Goal: Task Accomplishment & Management: Manage account settings

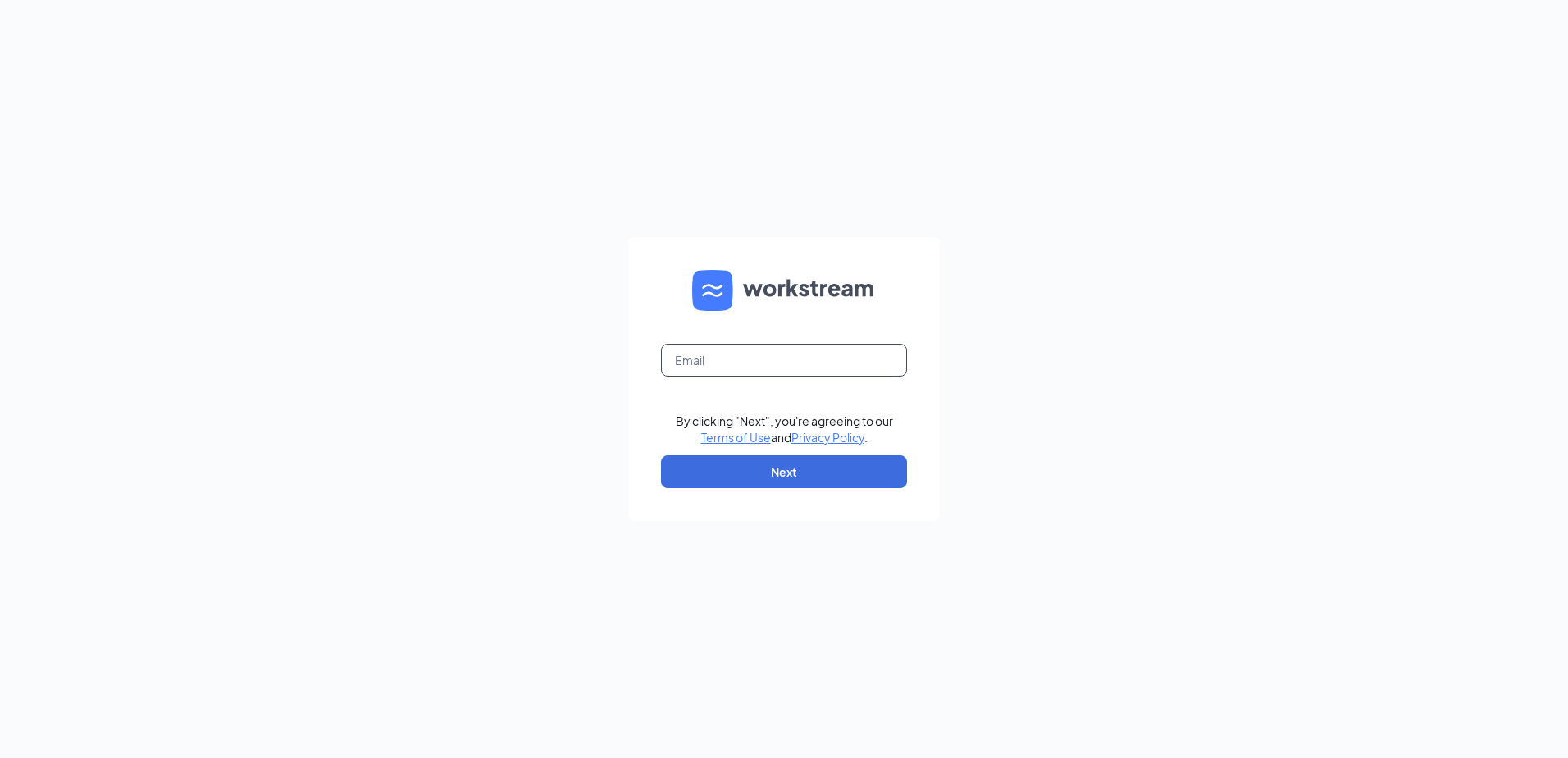
click at [722, 363] on input "text" at bounding box center [784, 360] width 246 height 33
type input "mstantonjones@rochester.rr.com"
click at [767, 470] on button "Next" at bounding box center [784, 471] width 246 height 33
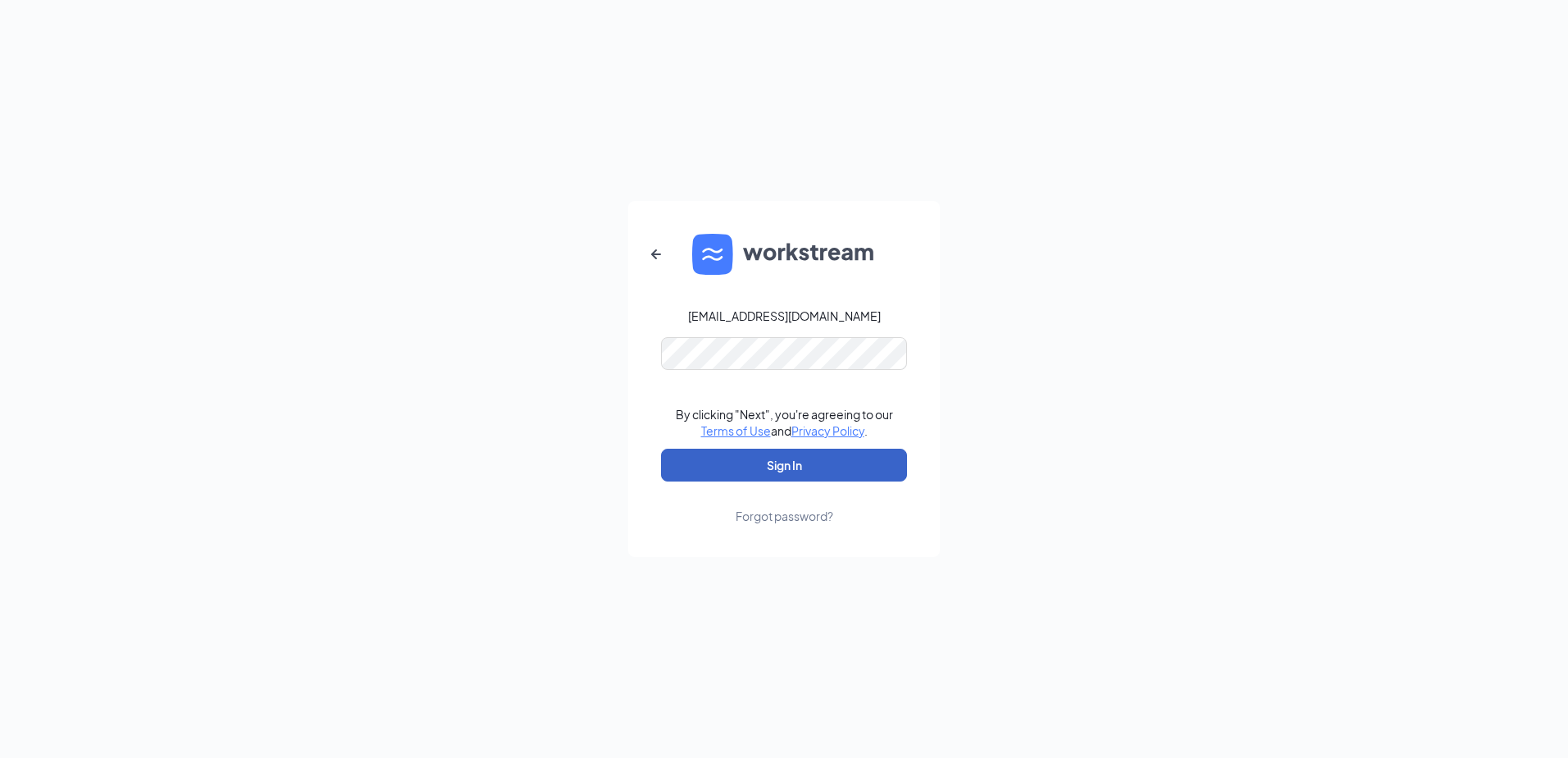
click at [775, 468] on button "Sign In" at bounding box center [784, 465] width 246 height 33
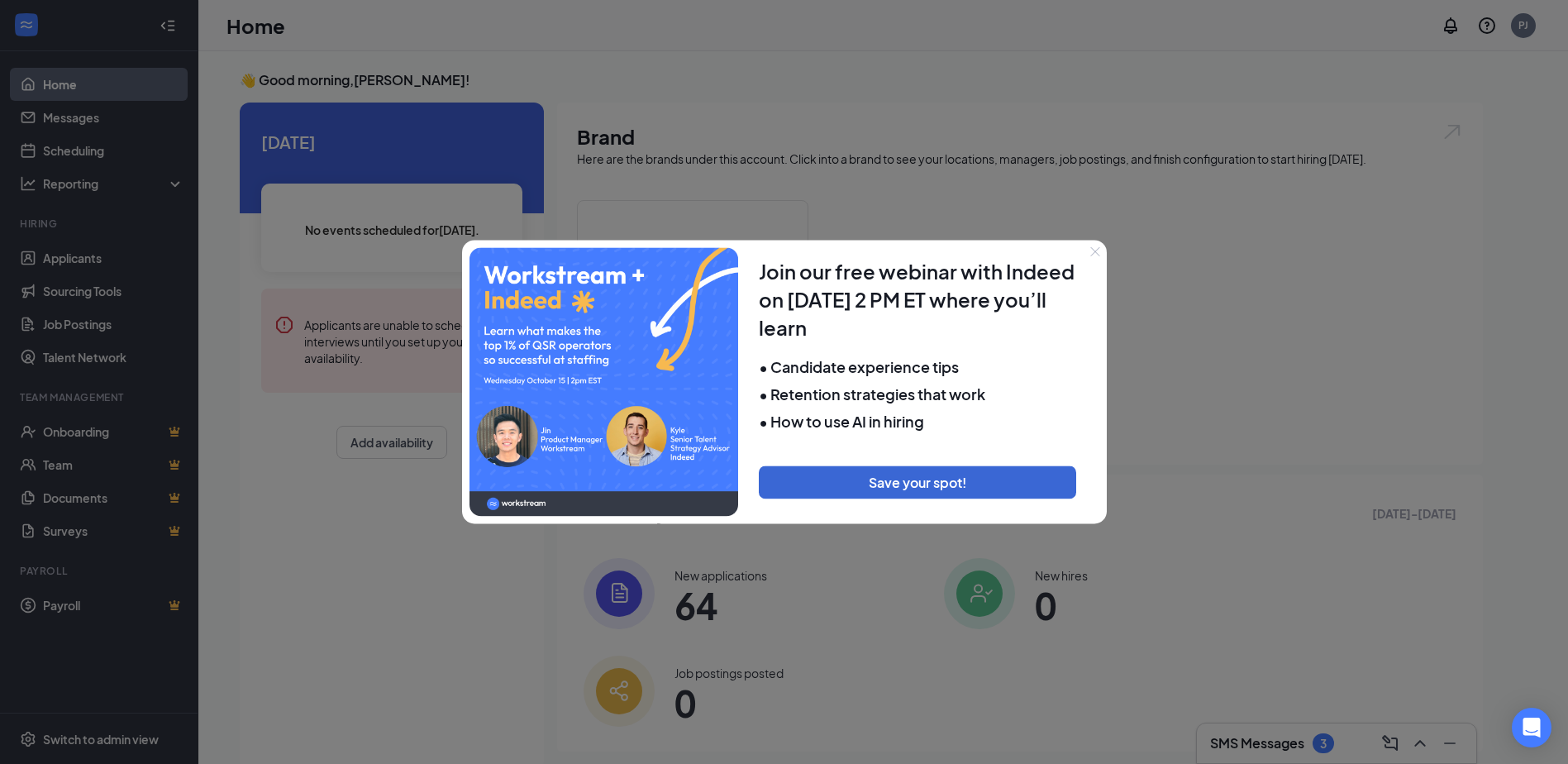
click at [1091, 247] on icon "Close" at bounding box center [1094, 251] width 10 height 10
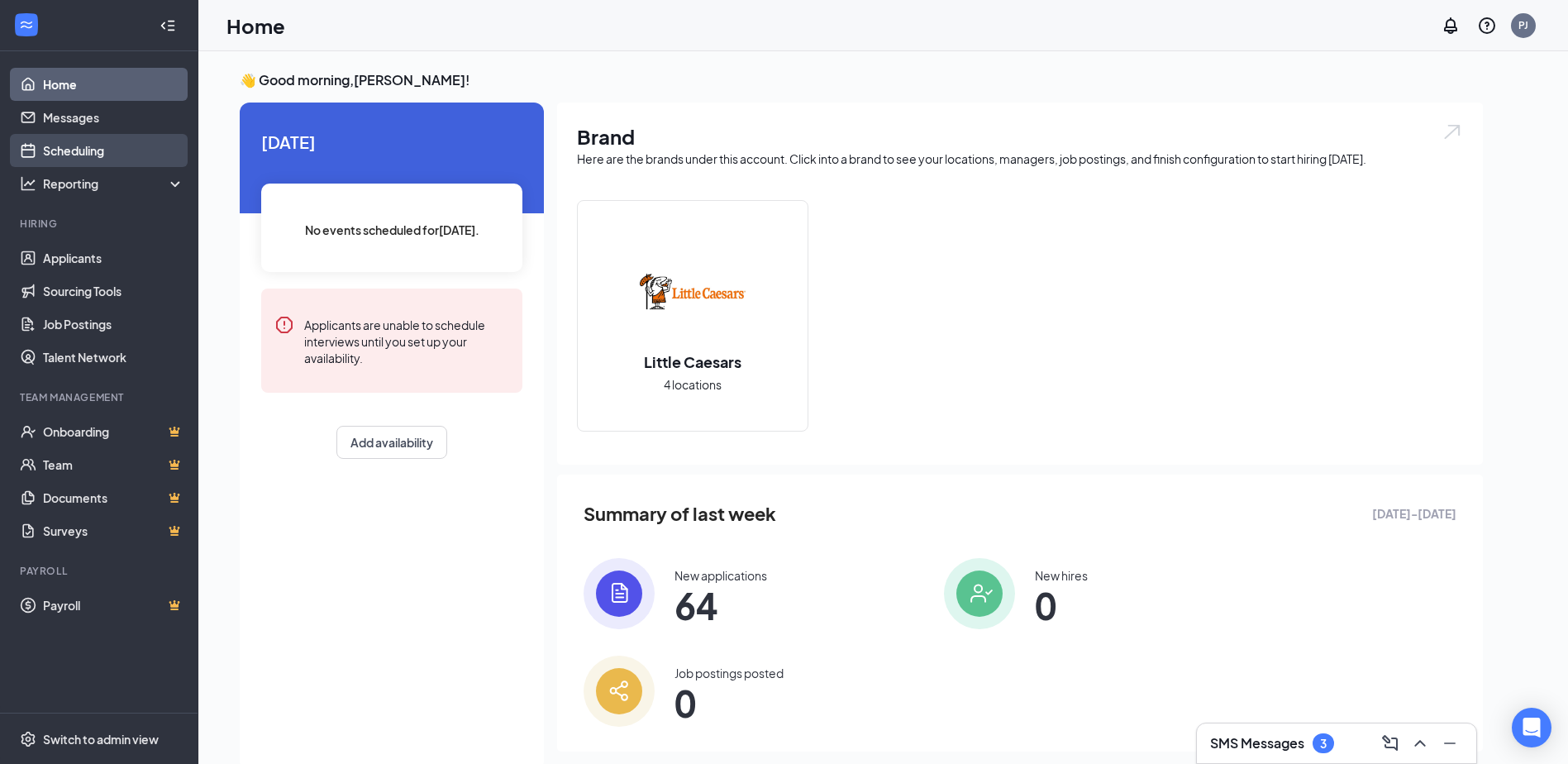
click at [63, 154] on link "Scheduling" at bounding box center [113, 151] width 141 height 33
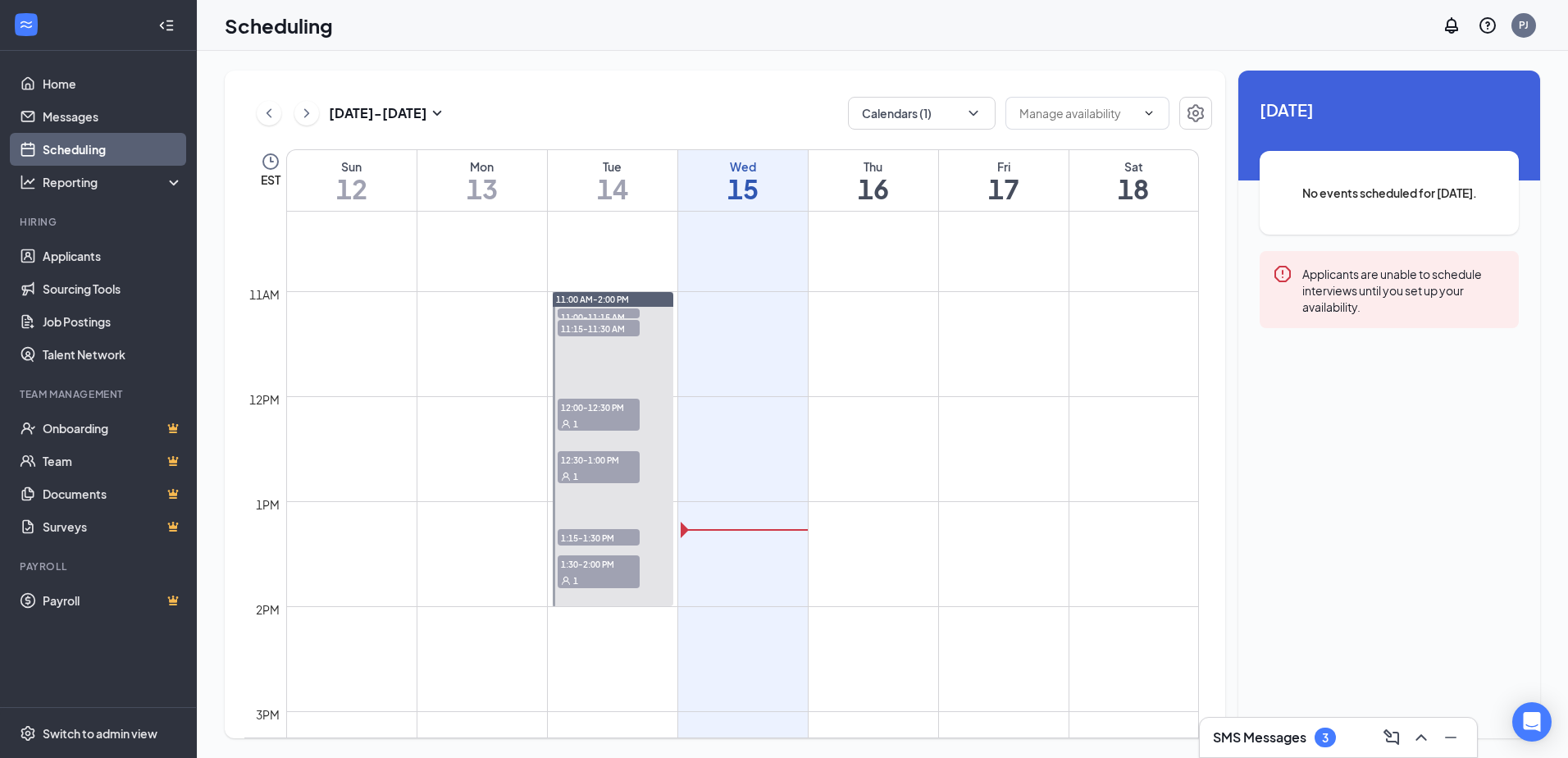
scroll to position [1063, 0]
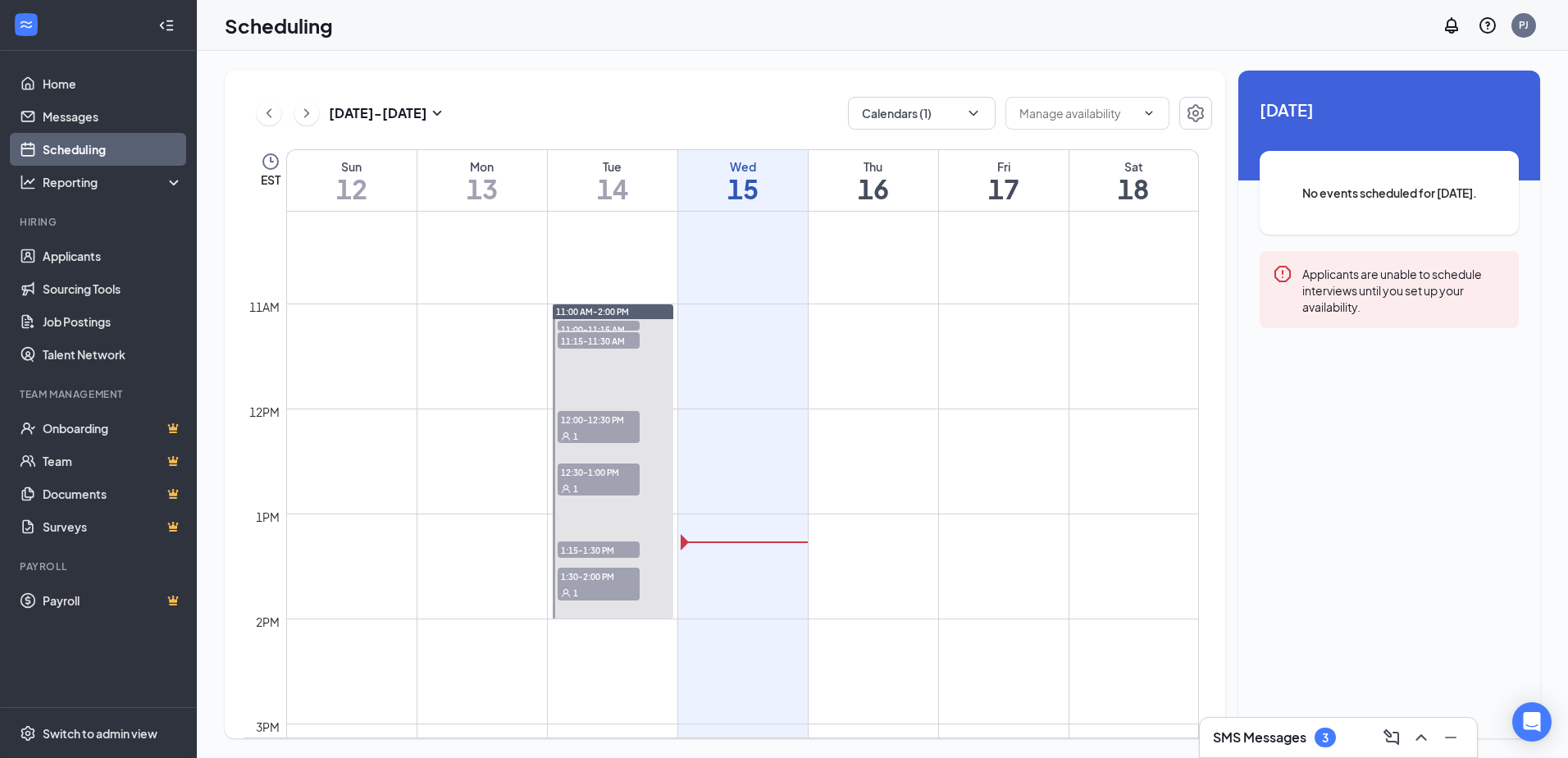
click at [609, 431] on div "1" at bounding box center [599, 435] width 82 height 16
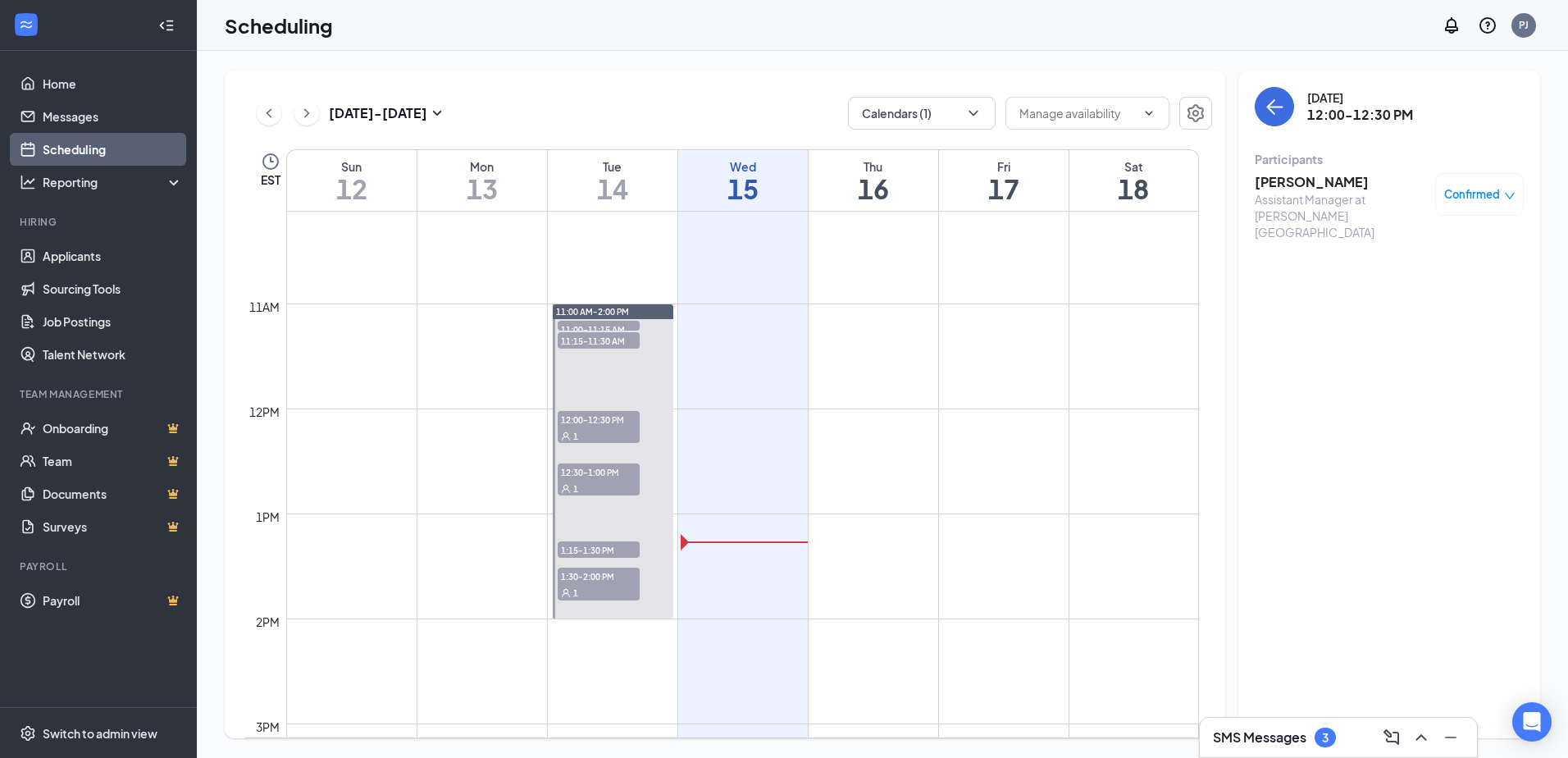
click at [1345, 182] on h3 "[PERSON_NAME]" at bounding box center [1341, 182] width 173 height 18
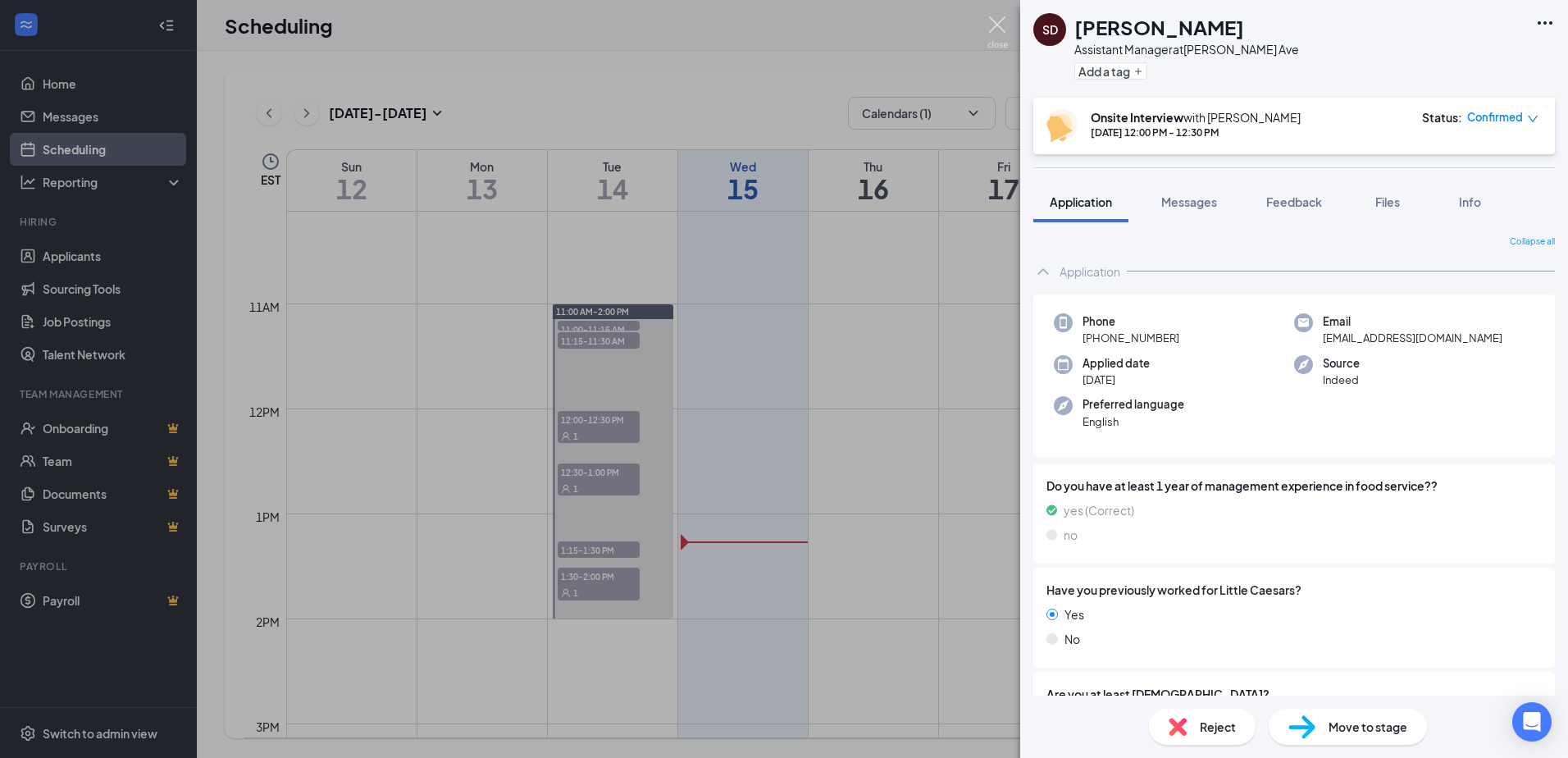
click at [996, 24] on img at bounding box center [997, 32] width 21 height 32
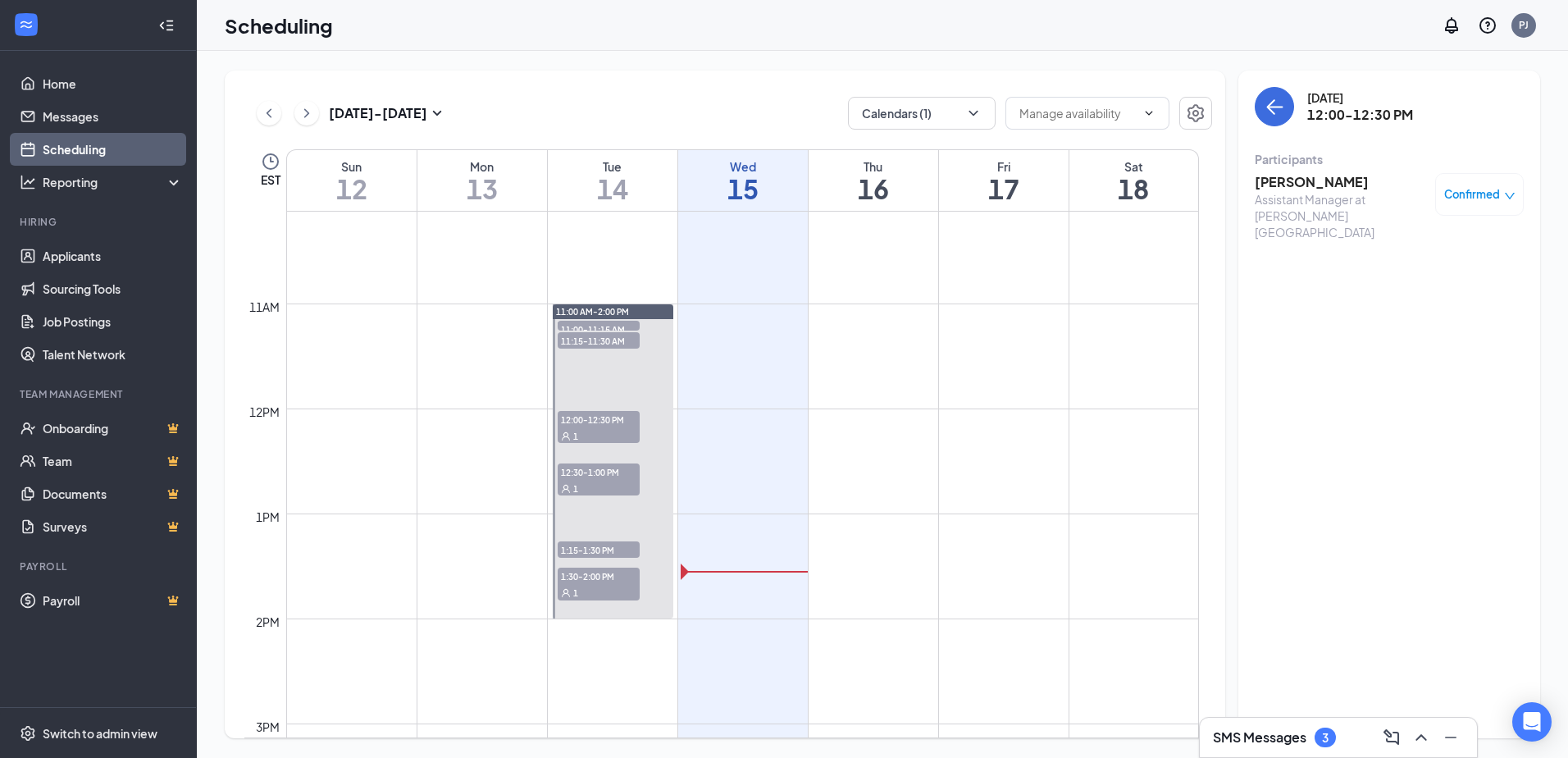
click at [591, 420] on span "12:00-12:30 PM" at bounding box center [599, 419] width 82 height 16
click at [604, 478] on span "12:30-1:00 PM" at bounding box center [599, 471] width 82 height 16
click at [595, 581] on div "1:30-2:00 PM 1" at bounding box center [599, 584] width 82 height 33
click at [612, 324] on span "11:00-11:15 AM" at bounding box center [599, 329] width 82 height 16
click at [611, 337] on span "11:15-11:30 AM" at bounding box center [599, 340] width 82 height 16
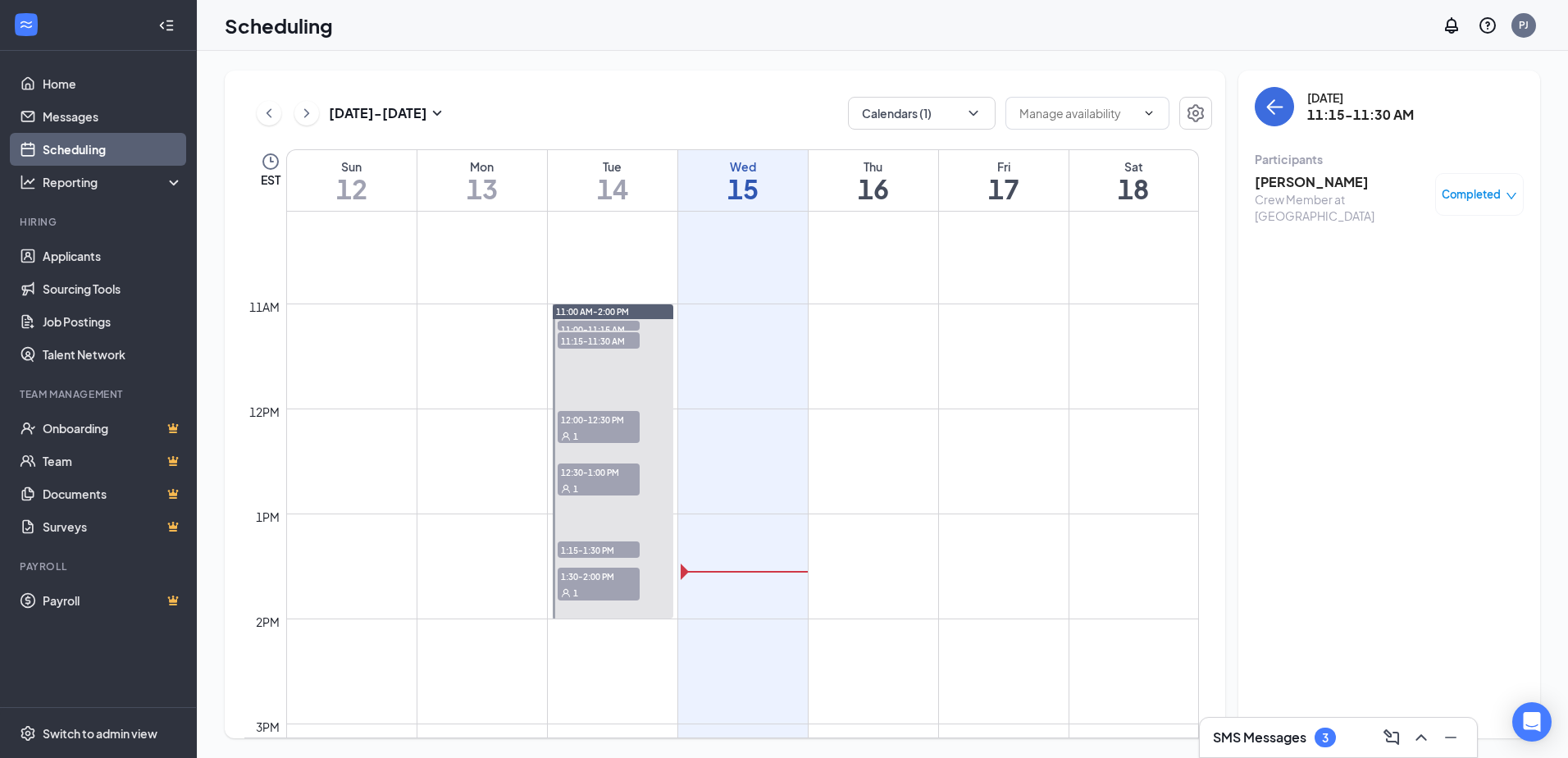
click at [590, 544] on span "1:15-1:30 PM" at bounding box center [599, 549] width 82 height 16
click at [273, 108] on icon "ChevronLeft" at bounding box center [269, 112] width 16 height 20
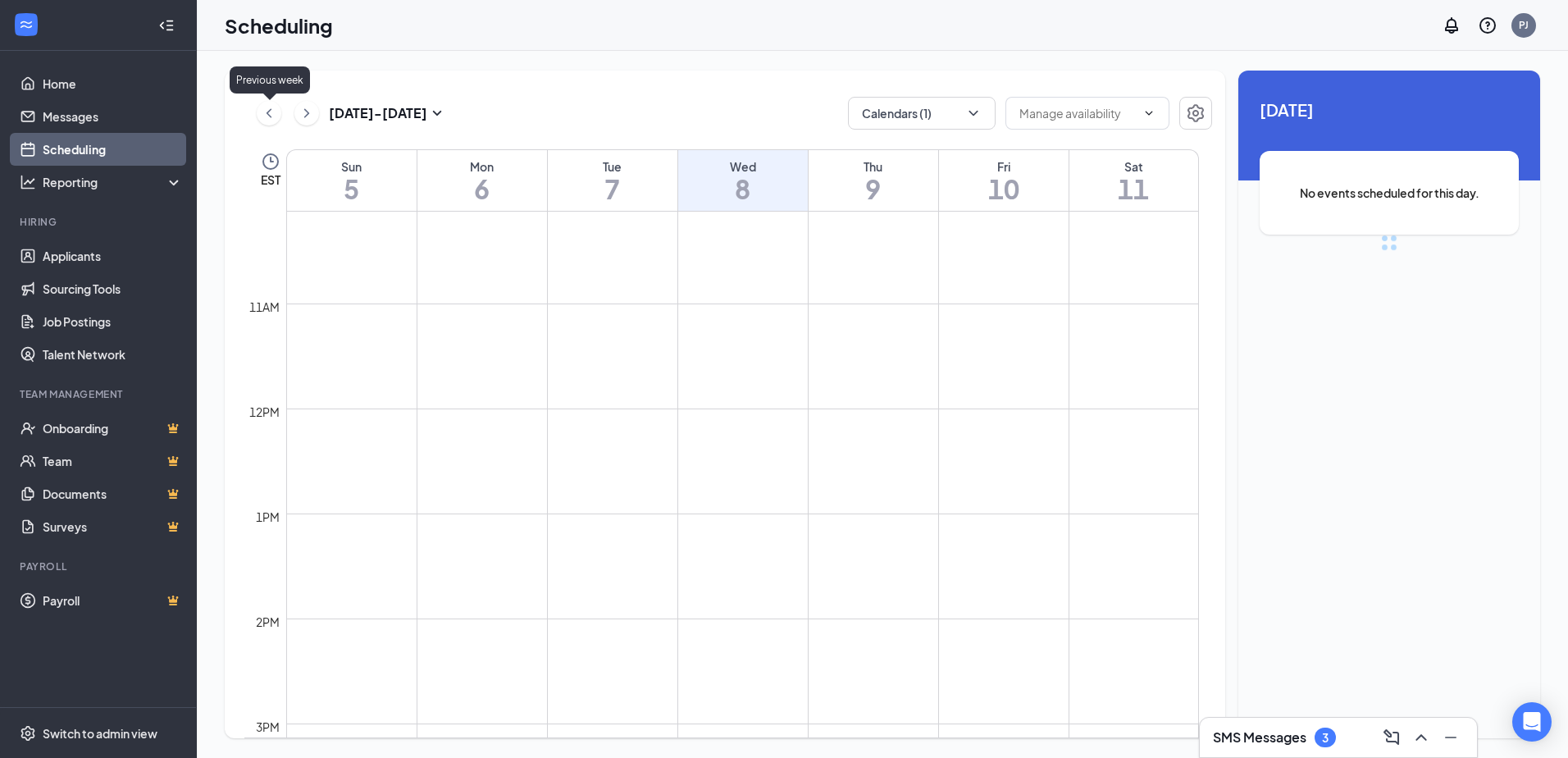
scroll to position [806, 0]
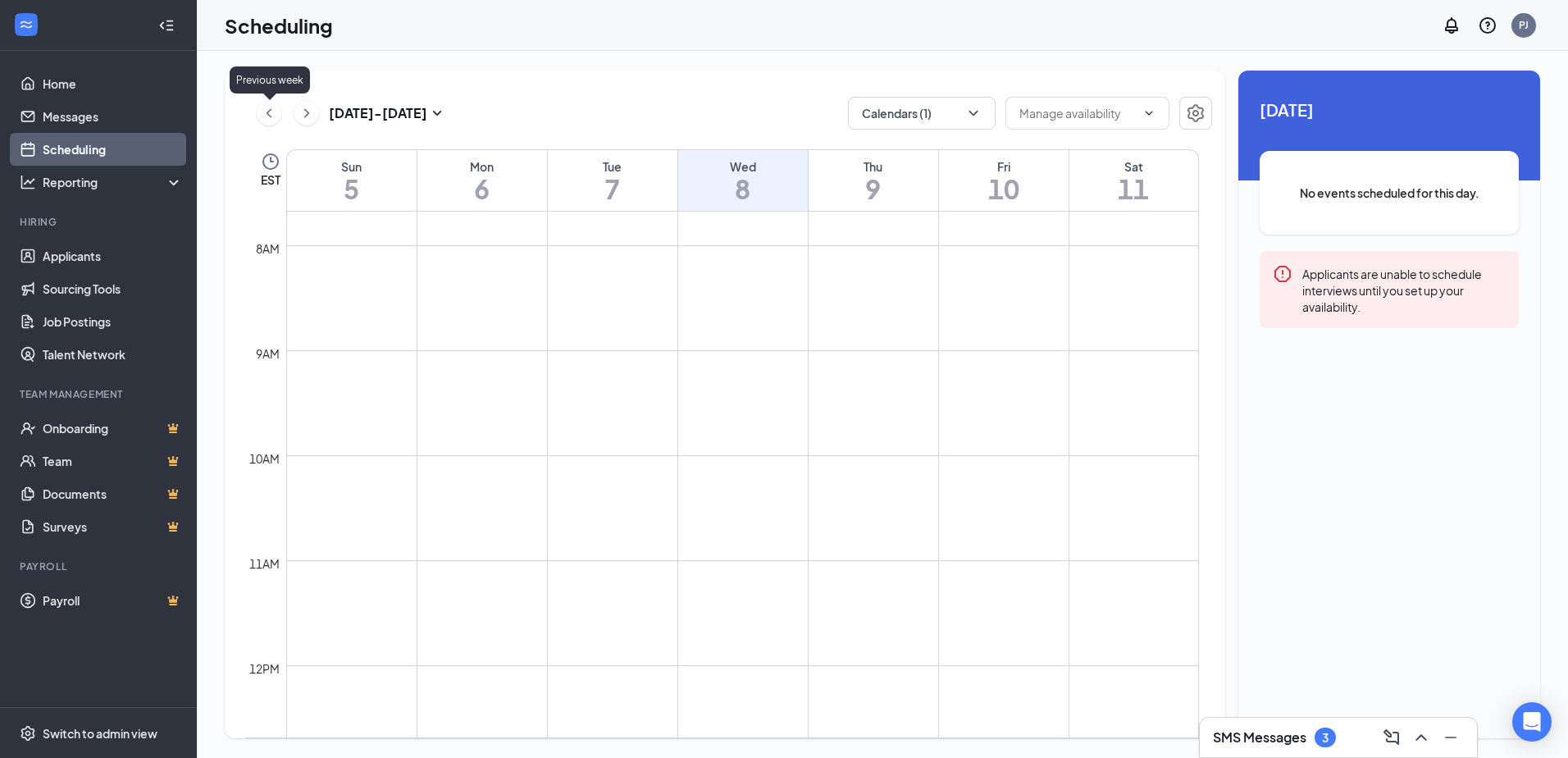
click at [267, 114] on icon "ChevronLeft" at bounding box center [269, 112] width 5 height 9
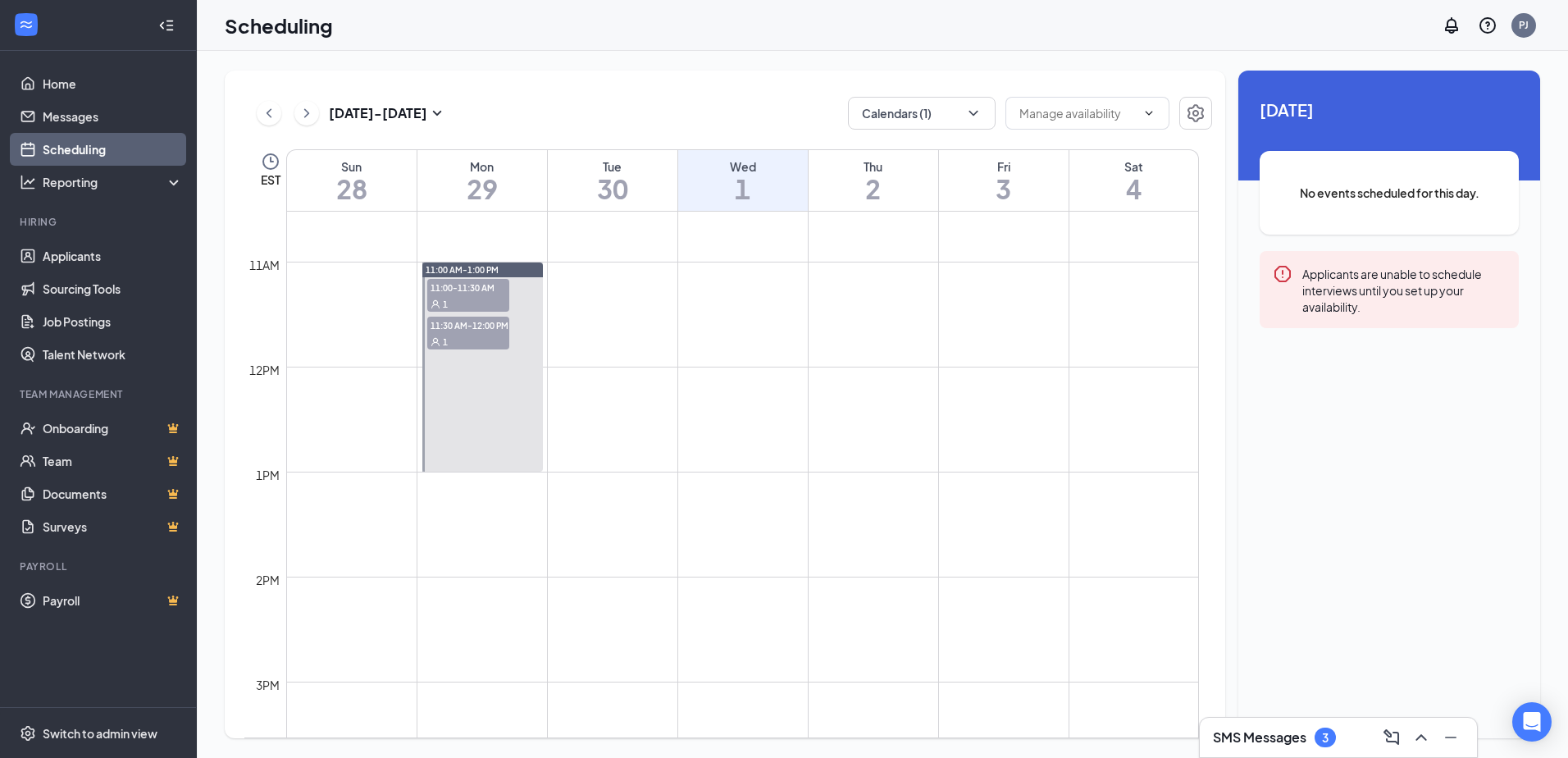
scroll to position [1088, 0]
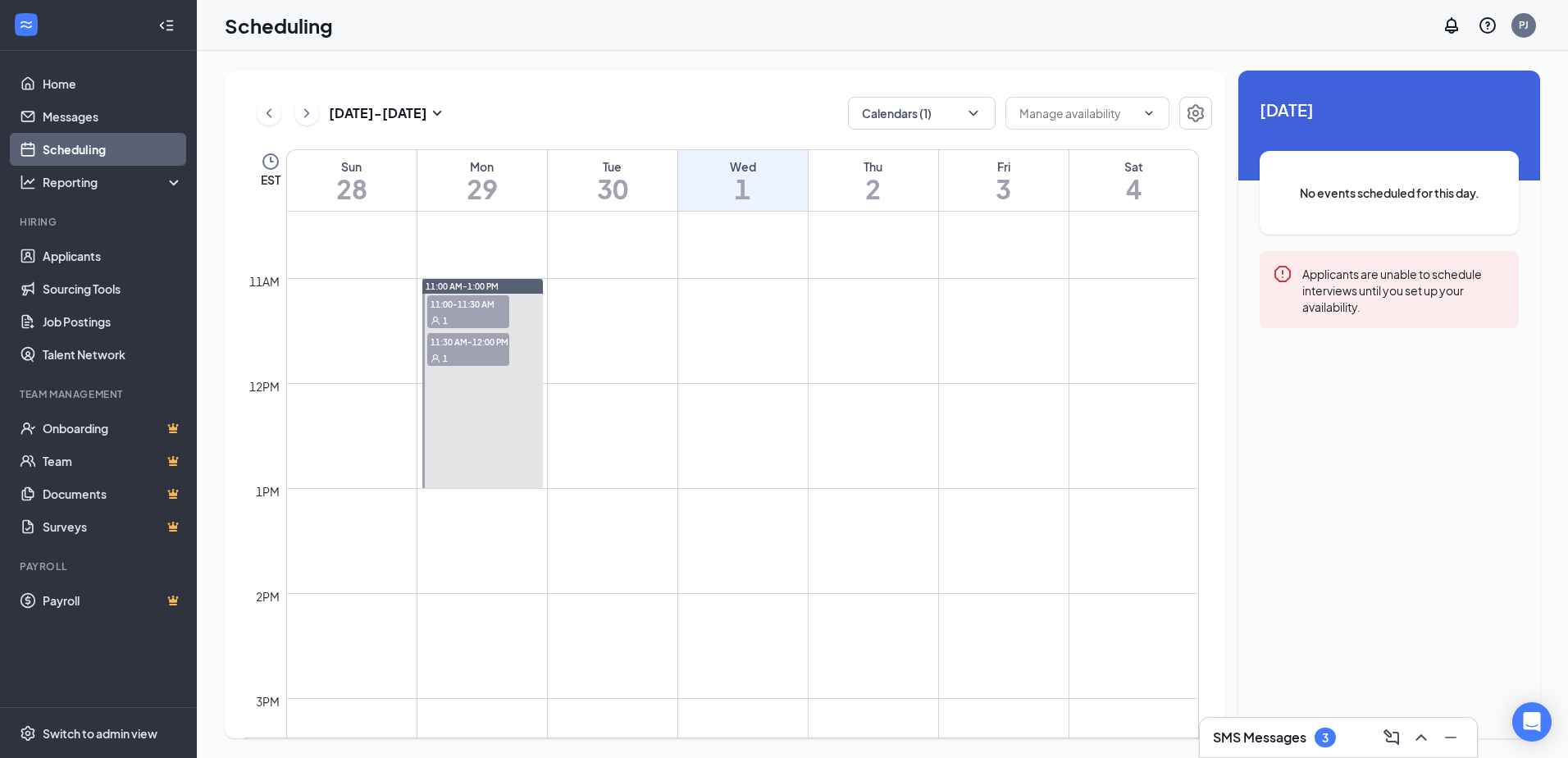
click at [456, 303] on span "11:00-11:30 AM" at bounding box center [469, 303] width 82 height 16
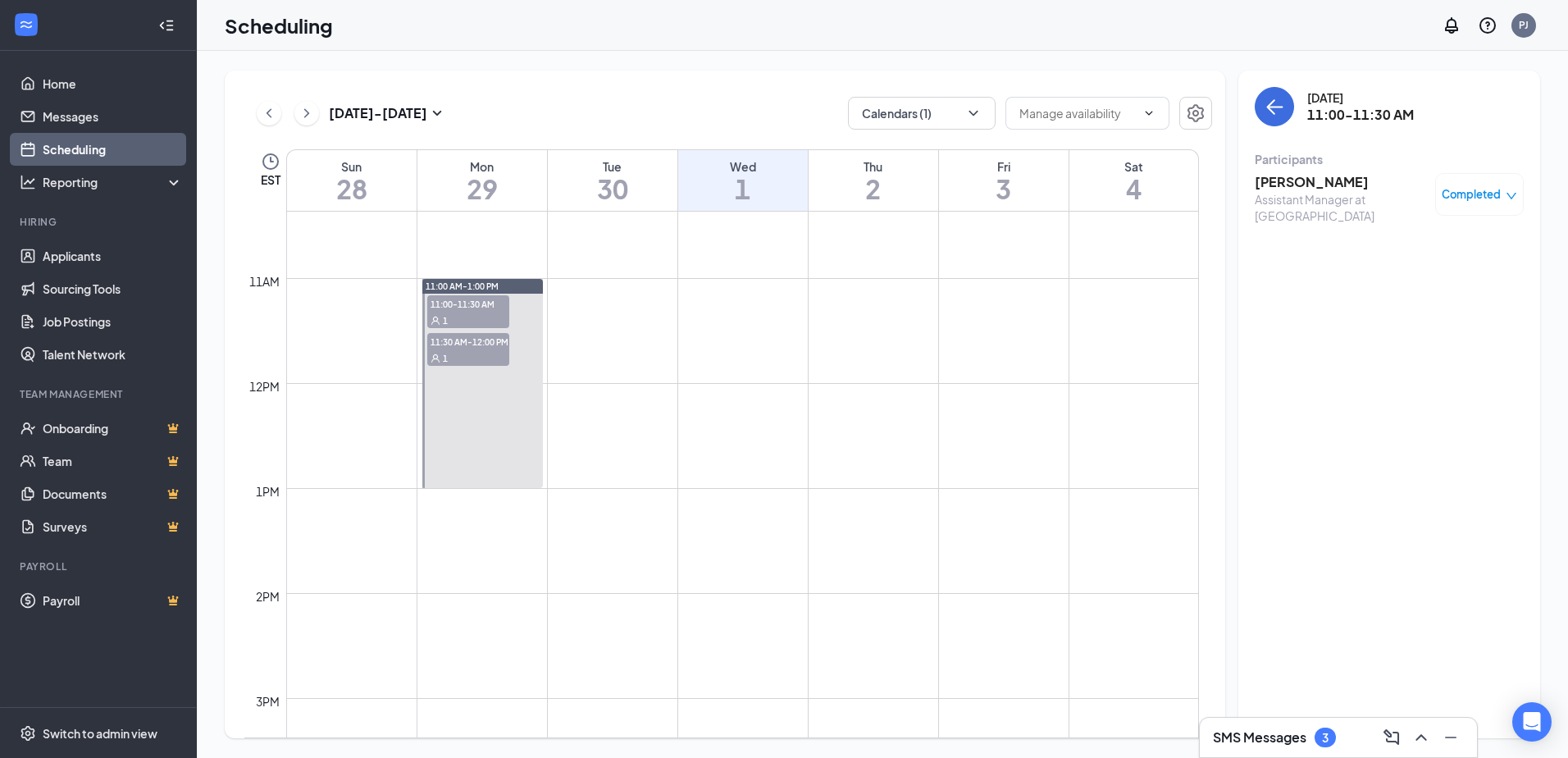
click at [458, 349] on div "1" at bounding box center [469, 357] width 82 height 16
click at [80, 246] on link "Applicants" at bounding box center [112, 256] width 140 height 33
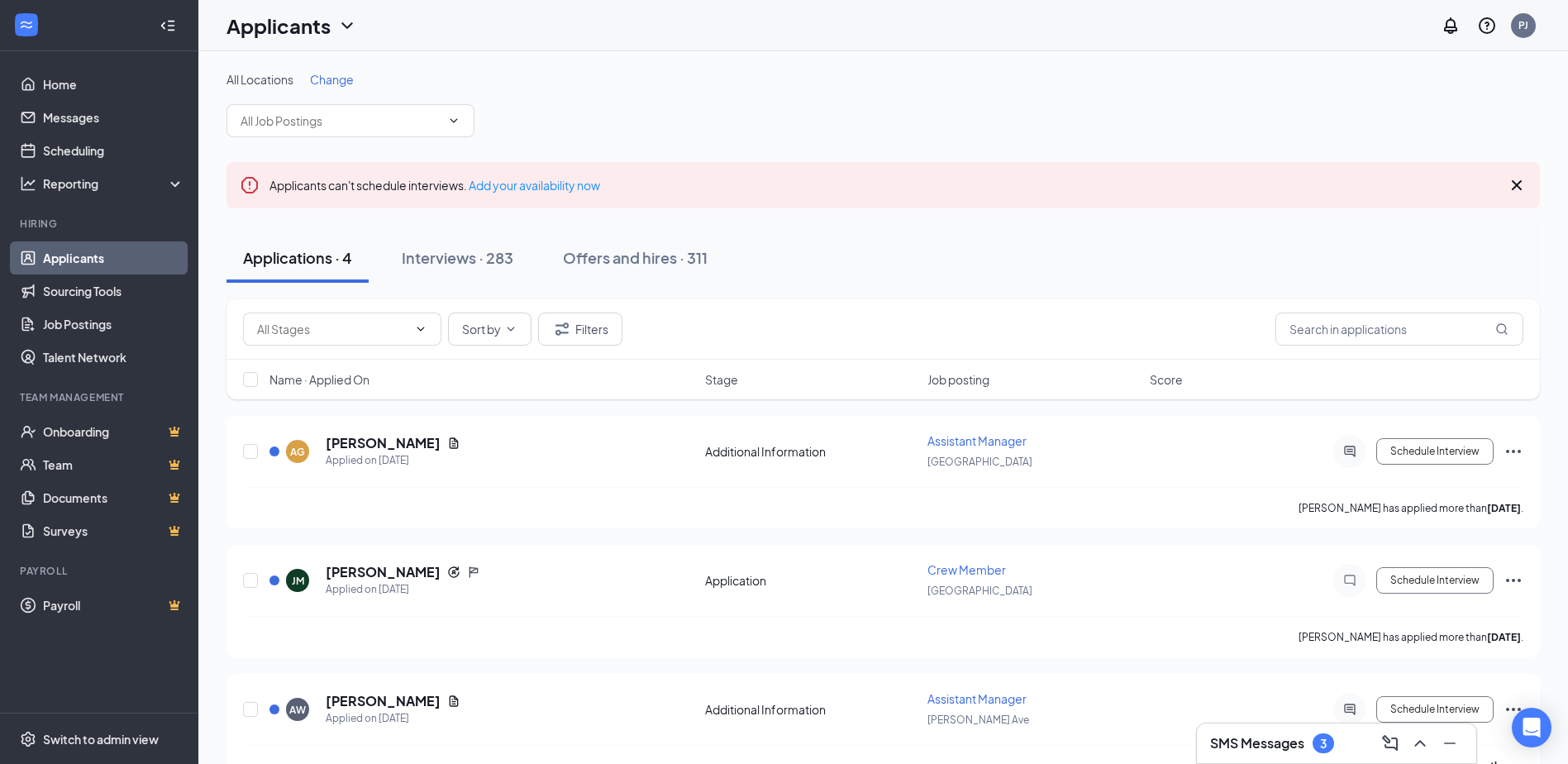
click at [1520, 184] on icon "Cross" at bounding box center [1516, 185] width 20 height 20
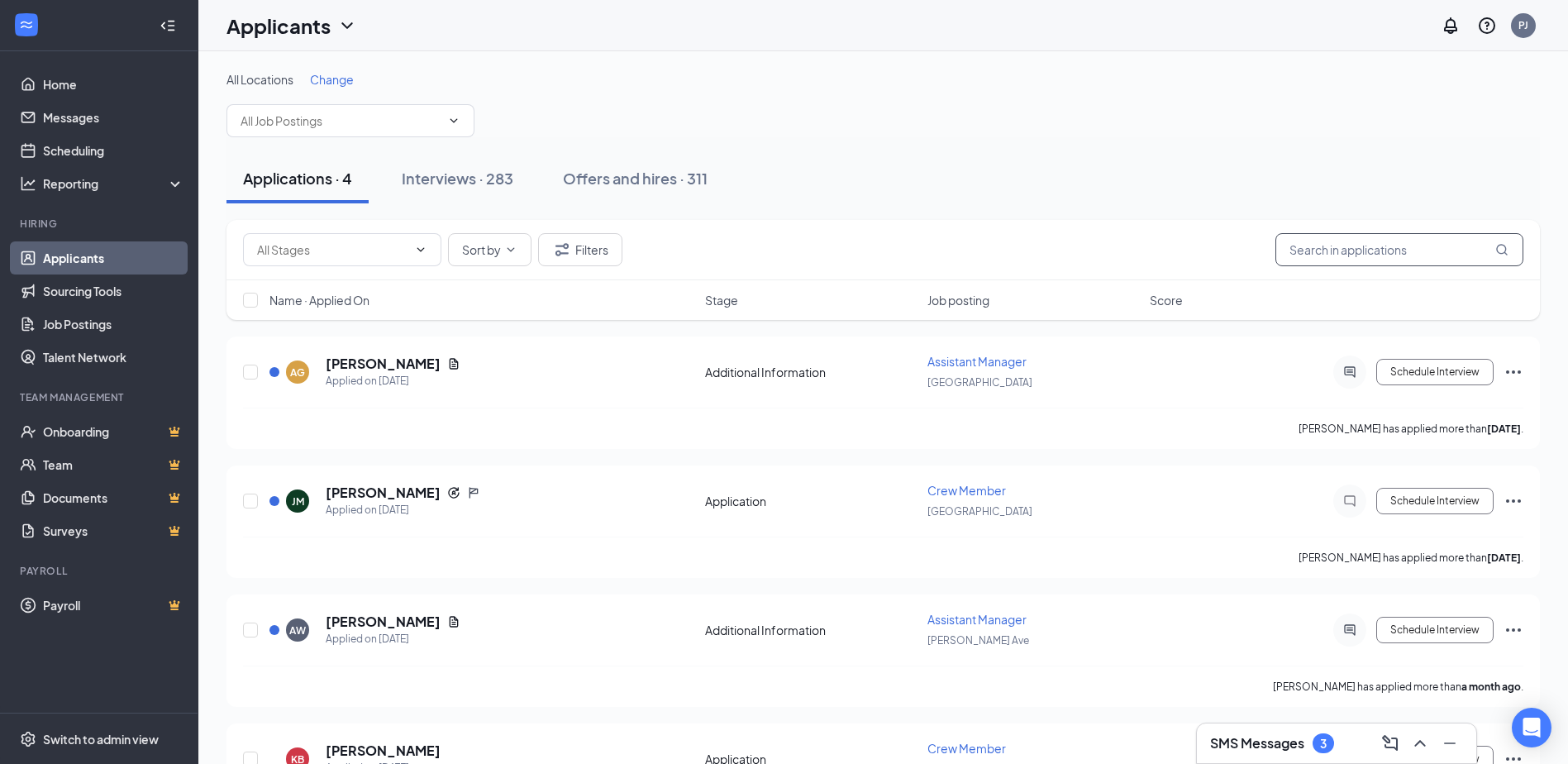
click at [1332, 248] on input "text" at bounding box center [1398, 249] width 248 height 33
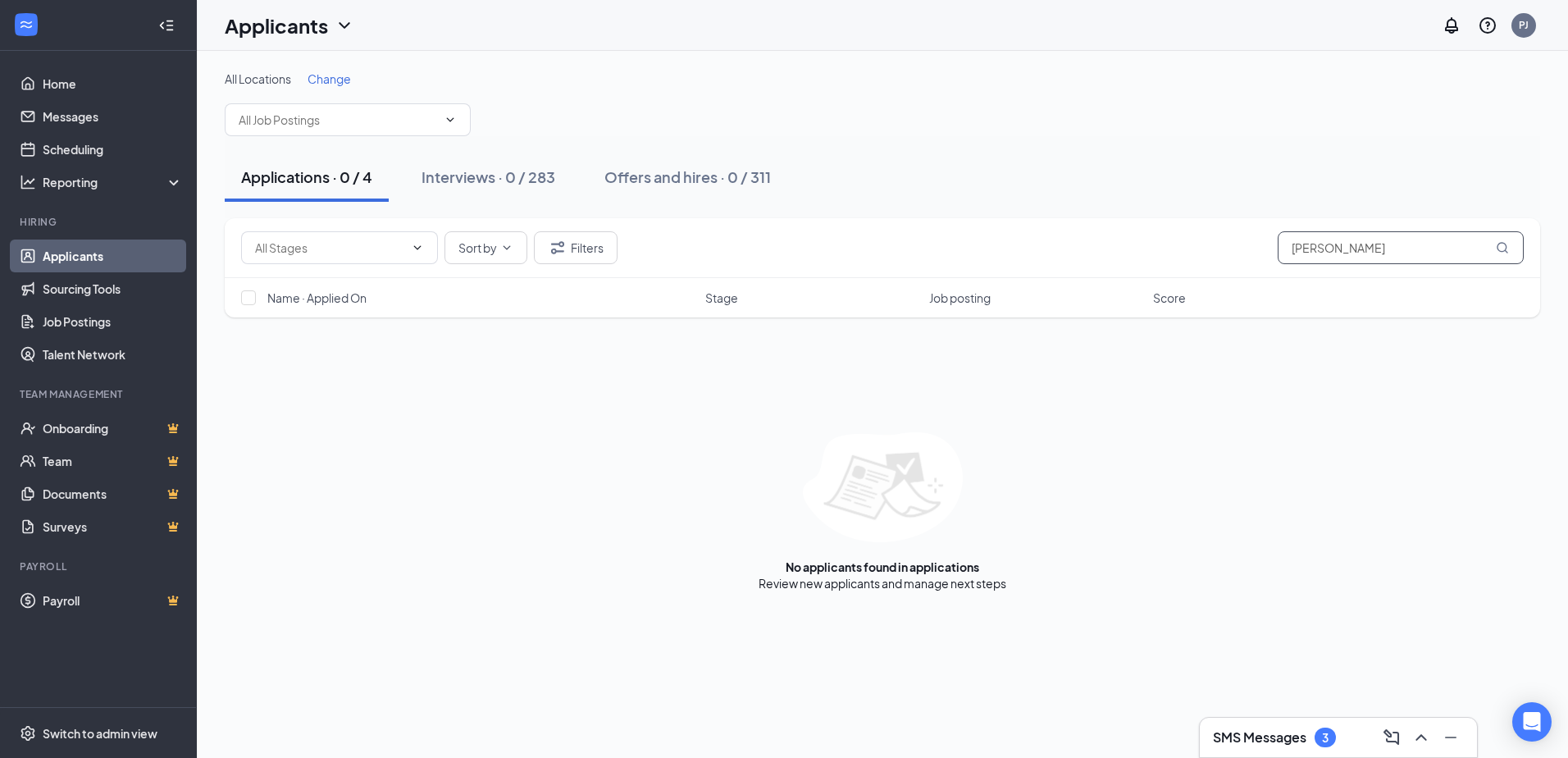
type input "[PERSON_NAME]"
click at [1501, 246] on icon "MagnifyingGlass" at bounding box center [1502, 247] width 13 height 13
